Goal: Information Seeking & Learning: Learn about a topic

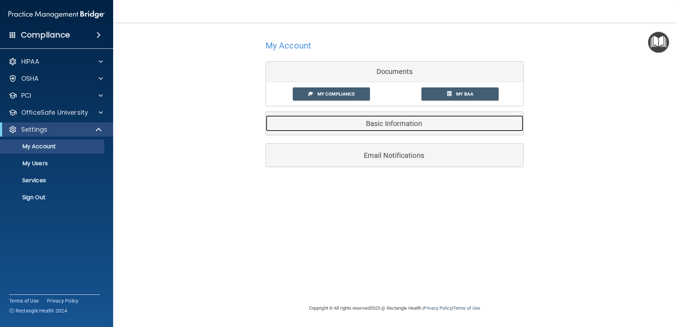
click at [398, 119] on div "Basic Information" at bounding box center [384, 123] width 236 height 16
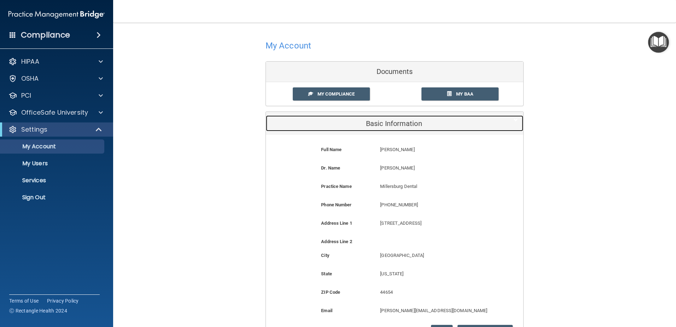
click at [396, 124] on h5 "Basic Information" at bounding box center [383, 124] width 225 height 8
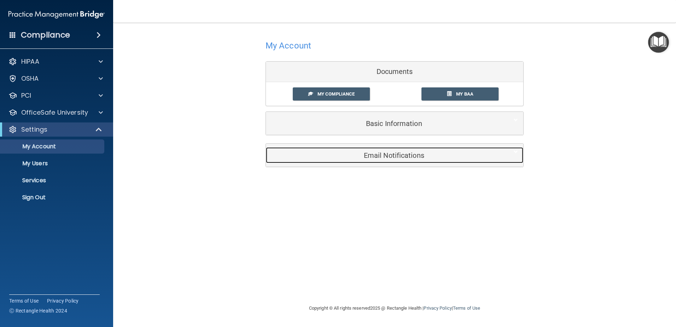
click at [408, 158] on h5 "Email Notifications" at bounding box center [383, 155] width 225 height 8
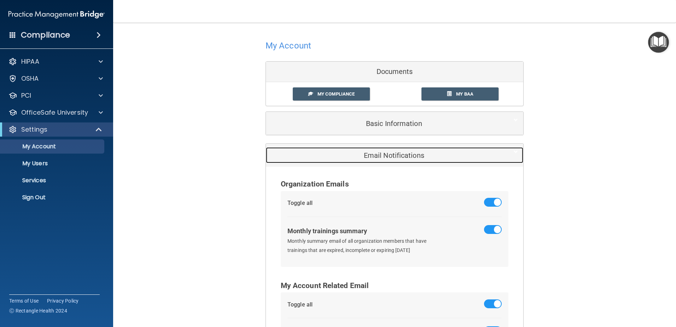
click at [408, 158] on h5 "Email Notifications" at bounding box center [383, 155] width 225 height 8
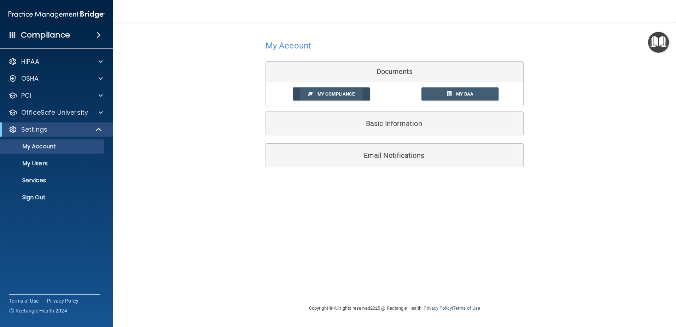
click at [333, 97] on link "My Compliance" at bounding box center [331, 93] width 77 height 13
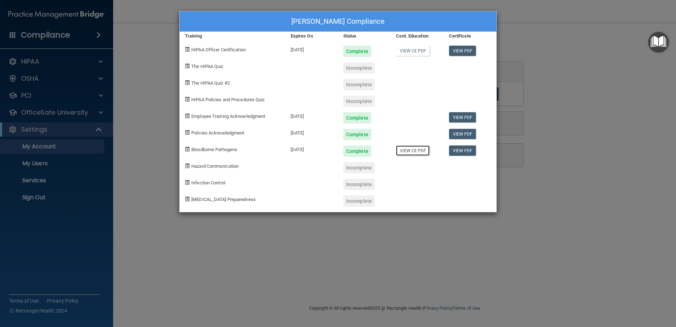
click at [419, 152] on link "View CE PDF" at bounding box center [413, 150] width 34 height 10
click at [572, 173] on div "Samantha Bowles's Compliance Training Expires On Status Cont. Education Certifi…" at bounding box center [338, 163] width 676 height 327
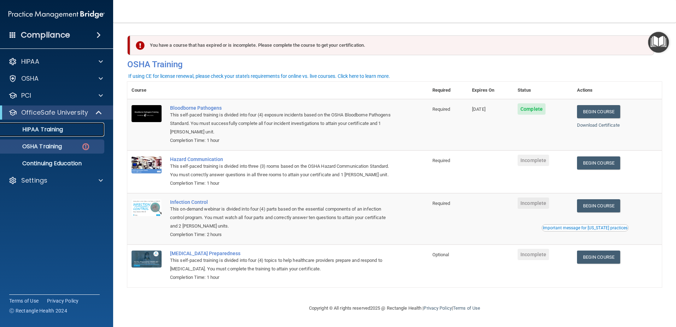
click at [67, 132] on div "HIPAA Training" at bounding box center [53, 129] width 97 height 7
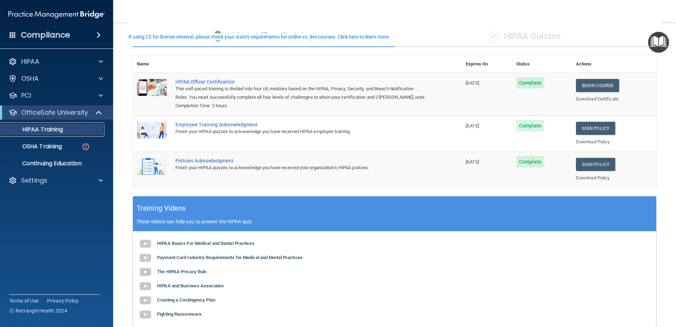
scroll to position [35, 0]
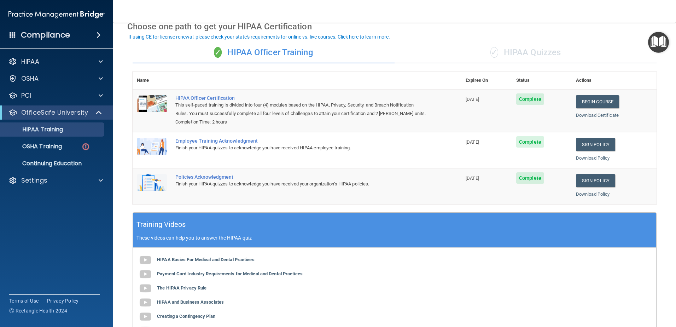
click at [552, 57] on div "✓ HIPAA Quizzes" at bounding box center [526, 52] width 262 height 21
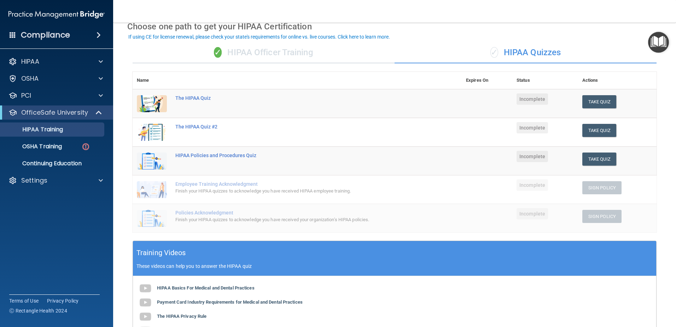
click at [290, 55] on div "✓ HIPAA Officer Training" at bounding box center [264, 52] width 262 height 21
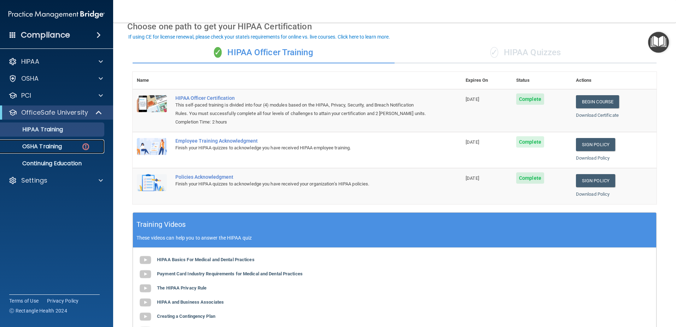
click at [44, 152] on link "OSHA Training" at bounding box center [48, 146] width 111 height 14
